Goal: Information Seeking & Learning: Learn about a topic

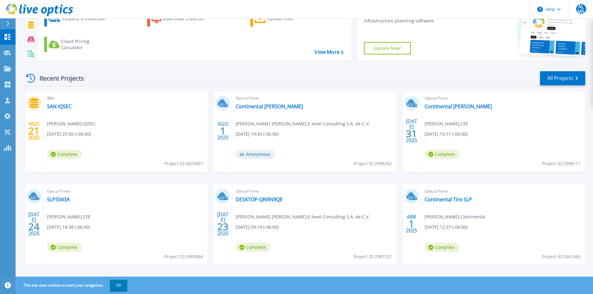
scroll to position [51, 0]
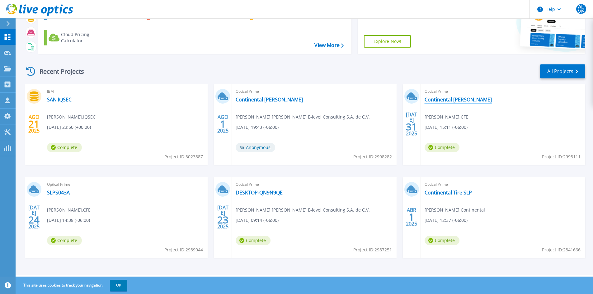
click at [450, 100] on link "Continental [PERSON_NAME]" at bounding box center [458, 100] width 67 height 6
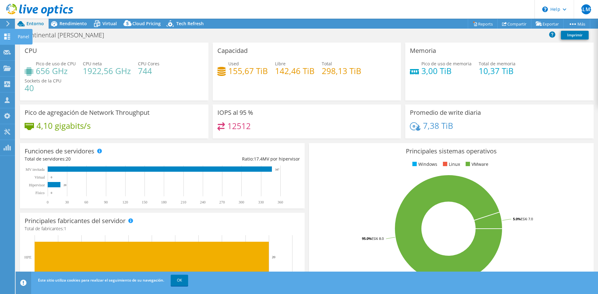
click at [8, 37] on use at bounding box center [7, 37] width 6 height 6
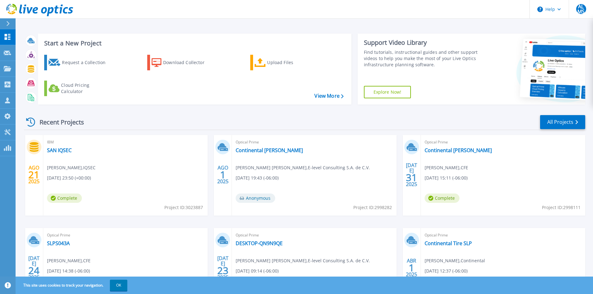
click at [259, 198] on span "Anonymous" at bounding box center [256, 198] width 40 height 9
click at [249, 150] on link "Continental [PERSON_NAME]" at bounding box center [269, 150] width 67 height 6
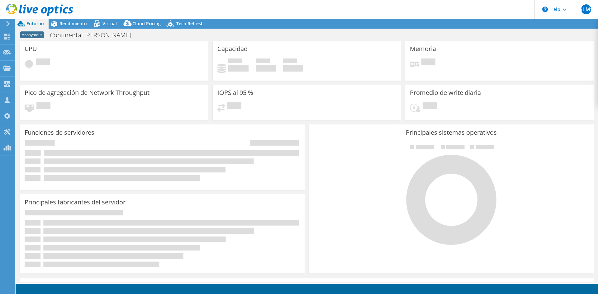
select select "USD"
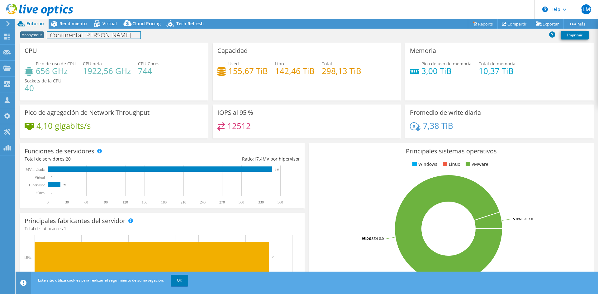
click at [72, 35] on h1 "Continental [PERSON_NAME]" at bounding box center [93, 35] width 93 height 7
click at [66, 24] on span "Rendimiento" at bounding box center [72, 24] width 27 height 6
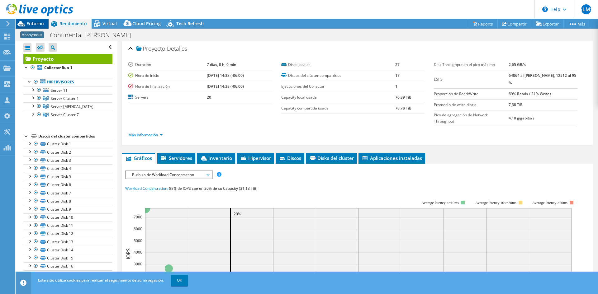
click at [36, 22] on span "Entorno" at bounding box center [34, 24] width 17 height 6
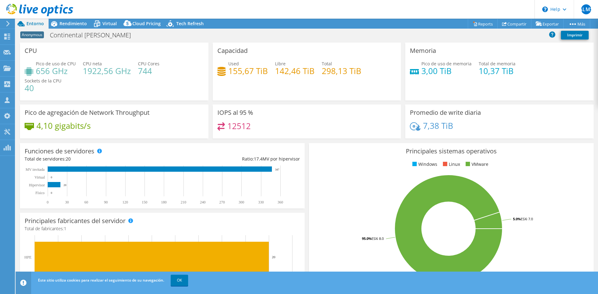
click at [5, 23] on div at bounding box center [6, 24] width 7 height 6
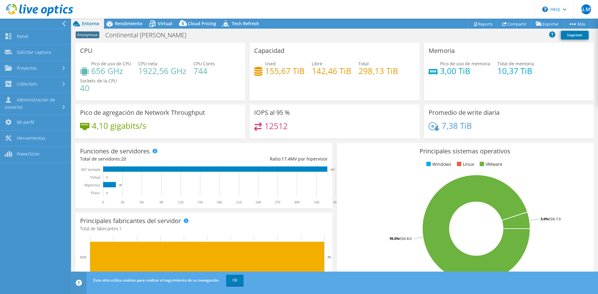
click at [61, 23] on div at bounding box center [33, 24] width 71 height 10
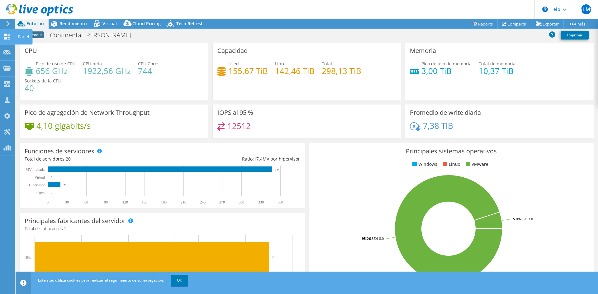
click at [7, 35] on icon at bounding box center [6, 37] width 7 height 6
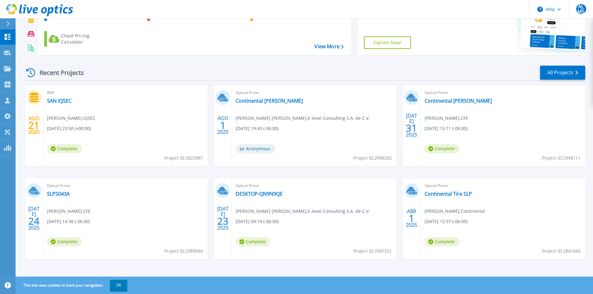
scroll to position [51, 0]
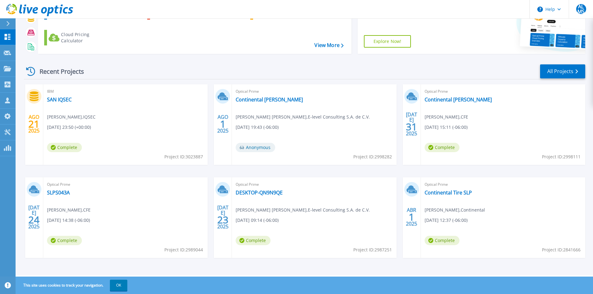
click at [251, 118] on span "Ana Luisa Mateo Santana , E-level Consulting S.A. de C.V." at bounding box center [303, 117] width 134 height 7
click at [450, 100] on link "Continental [PERSON_NAME]" at bounding box center [458, 100] width 67 height 6
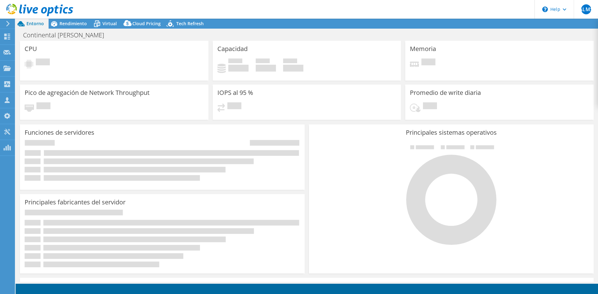
select select "USD"
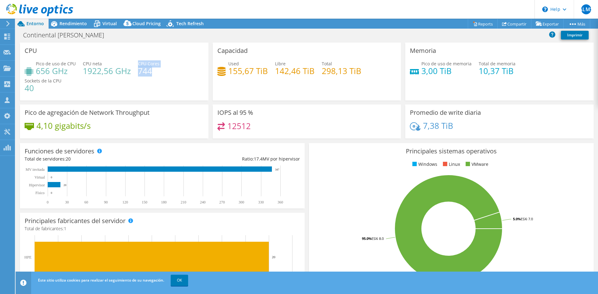
drag, startPoint x: 148, startPoint y: 69, endPoint x: 154, endPoint y: 73, distance: 7.1
click at [154, 73] on div "CPU Cores 744" at bounding box center [148, 67] width 21 height 14
click at [173, 72] on div "Pico de uso de CPU 656 GHz CPU [PERSON_NAME] 1922,56 GHz CPU Cores 744 Sockets …" at bounding box center [114, 78] width 179 height 37
drag, startPoint x: 22, startPoint y: 86, endPoint x: 37, endPoint y: 90, distance: 15.1
click at [37, 90] on div "CPU Pico de uso de CPU 656 GHz CPU [PERSON_NAME] 1922,56 GHz CPU Cores 744 Sock…" at bounding box center [114, 72] width 188 height 58
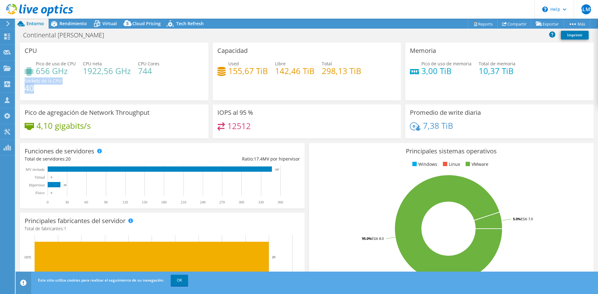
click at [46, 87] on h4 "40" at bounding box center [43, 88] width 37 height 7
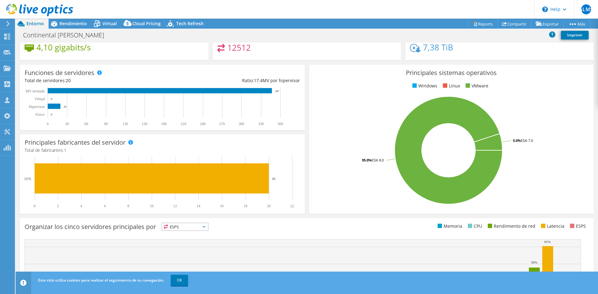
scroll to position [93, 0]
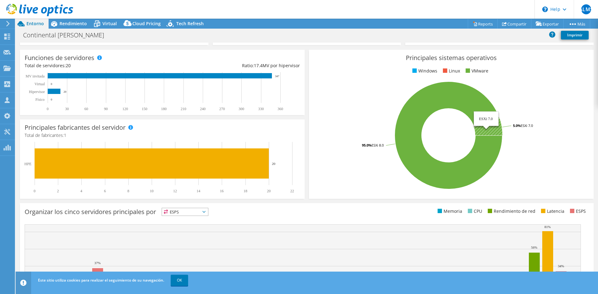
click at [481, 131] on icon at bounding box center [488, 127] width 28 height 16
drag, startPoint x: 481, startPoint y: 131, endPoint x: 510, endPoint y: 106, distance: 38.6
click at [510, 106] on rect at bounding box center [448, 135] width 270 height 109
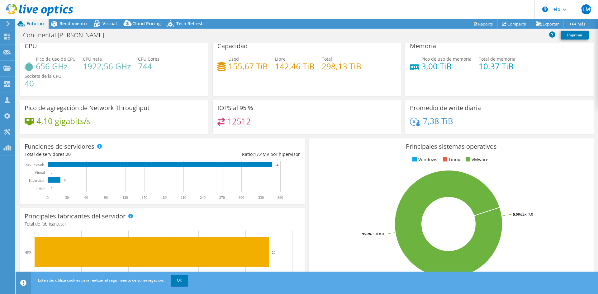
scroll to position [0, 0]
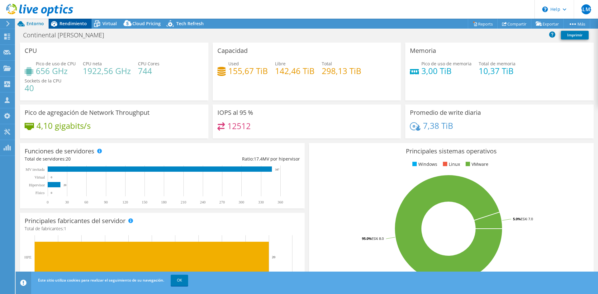
click at [61, 23] on span "Rendimiento" at bounding box center [72, 24] width 27 height 6
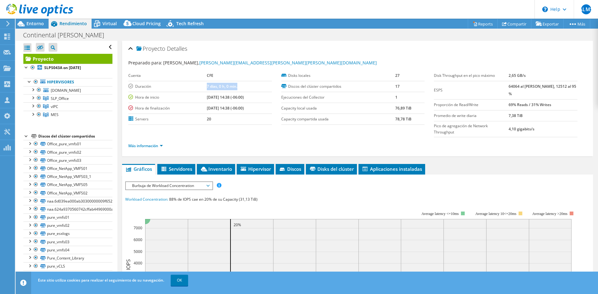
drag, startPoint x: 196, startPoint y: 87, endPoint x: 237, endPoint y: 89, distance: 41.1
click at [237, 89] on tr "Duración 7 [PERSON_NAME], 0 h, 0 min." at bounding box center [200, 86] width 144 height 11
click at [168, 65] on span "[PERSON_NAME], [PERSON_NAME][EMAIL_ADDRESS][PERSON_NAME][PERSON_NAME][DOMAIN_NA…" at bounding box center [270, 63] width 214 height 6
